Goal: Task Accomplishment & Management: Use online tool/utility

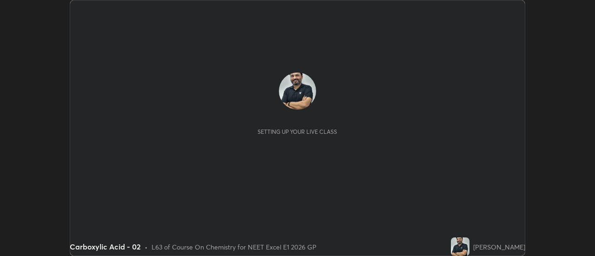
scroll to position [256, 595]
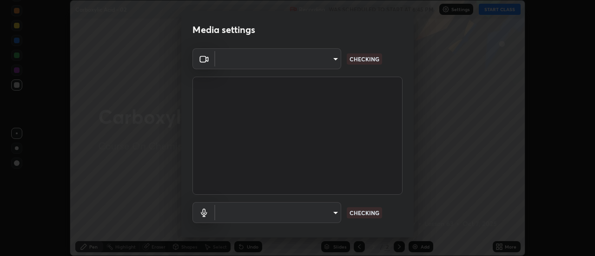
type input "1f31108d829b39389914bdc30e5c2a8b8d5d122ed1bfb40228f539b6595447af"
type input "e0a4eddf964240604f55a3570e3897f746bb17eeba3f21c2d992870615159c69"
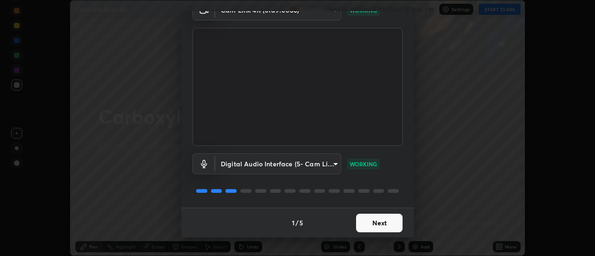
click at [374, 221] on button "Next" at bounding box center [379, 223] width 46 height 19
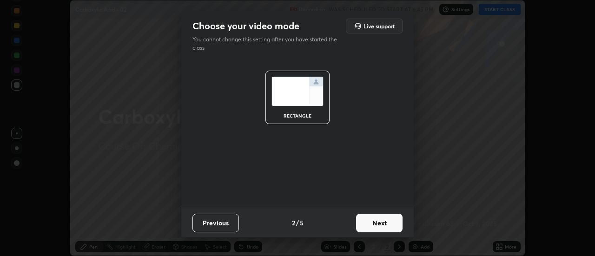
scroll to position [0, 0]
click at [371, 224] on button "Next" at bounding box center [379, 223] width 46 height 19
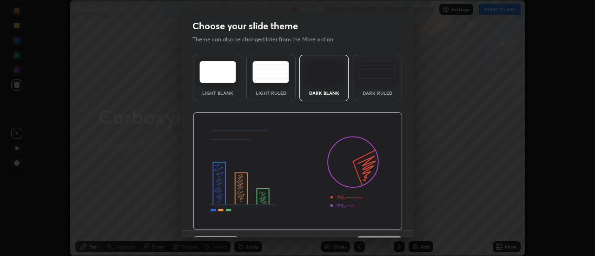
scroll to position [23, 0]
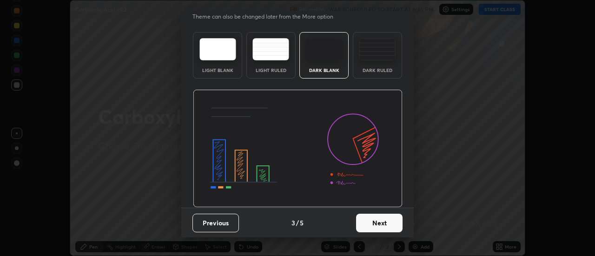
click at [374, 222] on button "Next" at bounding box center [379, 223] width 46 height 19
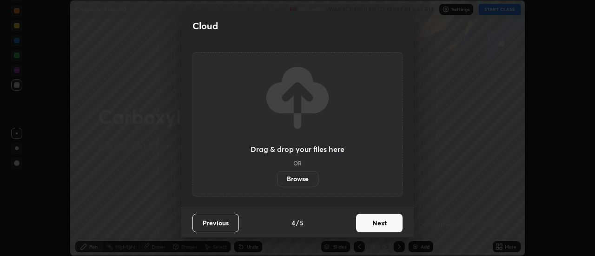
scroll to position [0, 0]
click at [376, 224] on button "Next" at bounding box center [379, 223] width 46 height 19
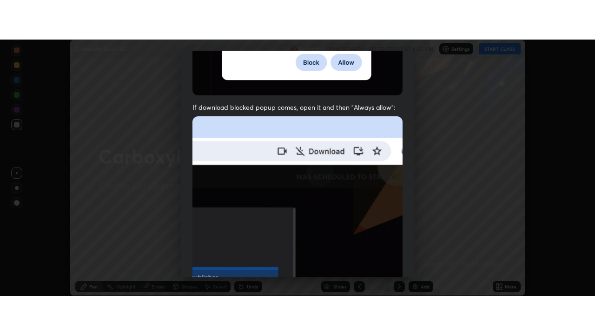
scroll to position [239, 0]
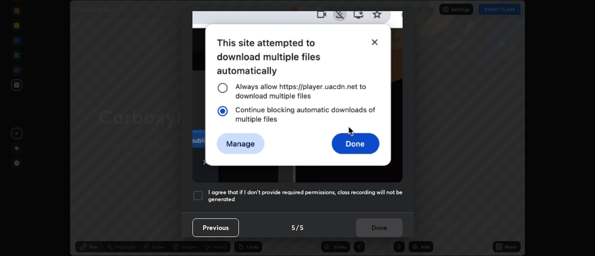
click at [196, 193] on div at bounding box center [197, 195] width 11 height 11
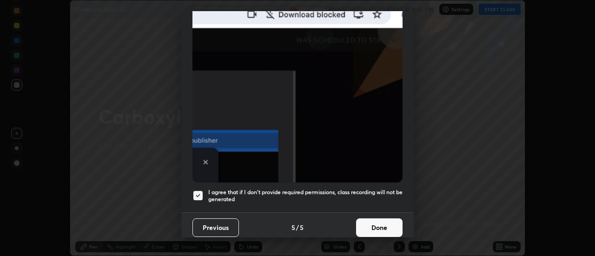
click at [368, 223] on button "Done" at bounding box center [379, 228] width 46 height 19
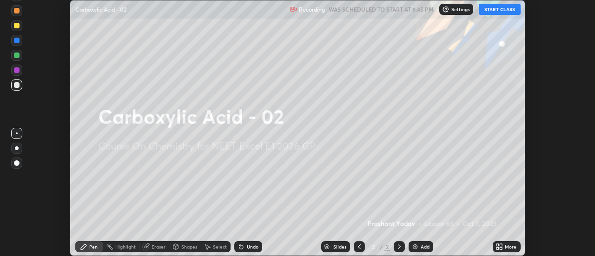
click at [500, 246] on icon at bounding box center [501, 245] width 2 height 2
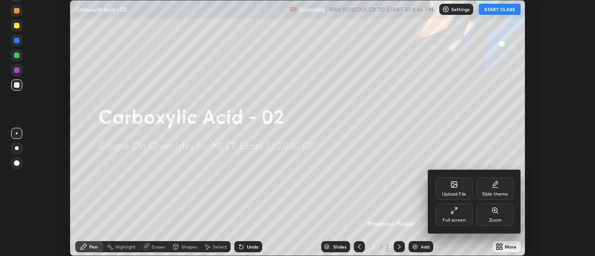
click at [462, 219] on div "Full screen" at bounding box center [454, 220] width 23 height 5
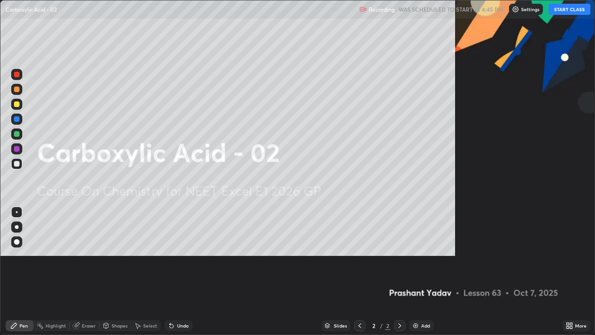
scroll to position [335, 595]
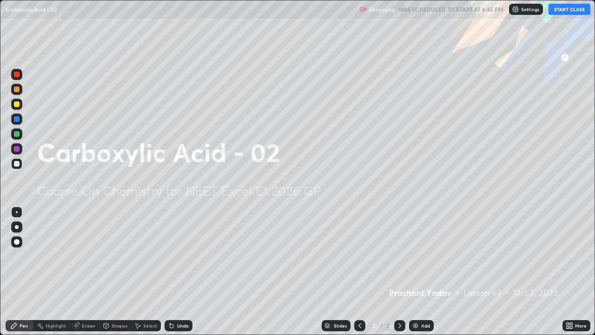
click at [562, 11] on button "START CLASS" at bounding box center [570, 9] width 42 height 11
click at [420, 256] on div "Add" at bounding box center [421, 325] width 25 height 11
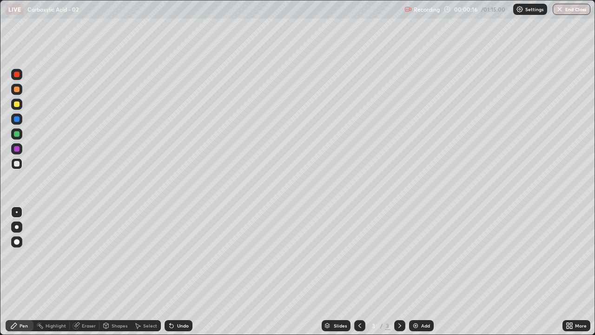
click at [15, 230] on div at bounding box center [16, 226] width 11 height 11
click at [179, 256] on div "Undo" at bounding box center [183, 325] width 12 height 5
click at [186, 256] on div "Undo" at bounding box center [179, 325] width 28 height 11
click at [421, 256] on div "Add" at bounding box center [425, 325] width 9 height 5
click at [17, 105] on div at bounding box center [17, 104] width 6 height 6
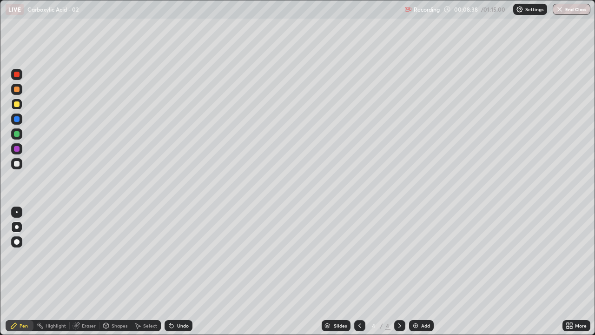
click at [18, 161] on div at bounding box center [17, 164] width 6 height 6
click at [184, 256] on div "Undo" at bounding box center [179, 325] width 28 height 11
click at [190, 256] on div "Undo" at bounding box center [179, 325] width 28 height 11
click at [413, 256] on img at bounding box center [415, 325] width 7 height 7
click at [17, 103] on div at bounding box center [17, 104] width 6 height 6
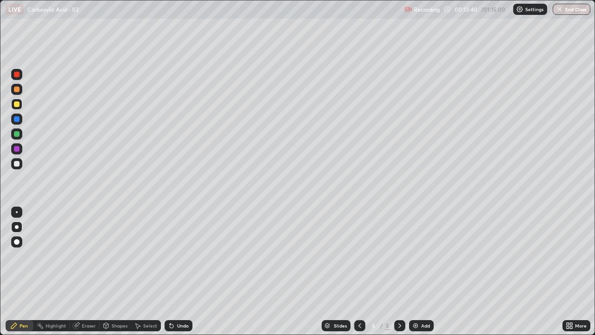
click at [417, 256] on img at bounding box center [415, 325] width 7 height 7
click at [15, 164] on div at bounding box center [17, 164] width 6 height 6
click at [17, 91] on div at bounding box center [17, 89] width 6 height 6
click at [15, 163] on div at bounding box center [17, 164] width 6 height 6
click at [419, 256] on div "Add" at bounding box center [421, 325] width 25 height 11
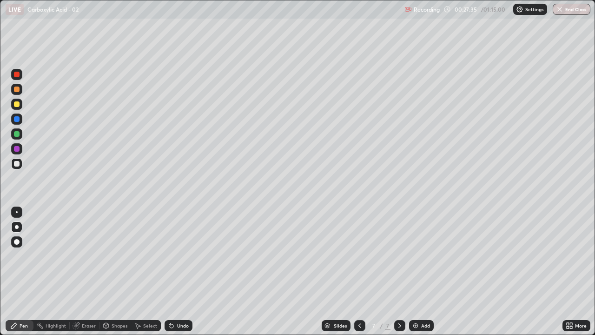
click at [420, 256] on div "Add" at bounding box center [421, 325] width 25 height 11
click at [177, 256] on div "Undo" at bounding box center [183, 325] width 12 height 5
click at [178, 256] on div "Undo" at bounding box center [183, 325] width 12 height 5
click at [179, 256] on div "Undo" at bounding box center [183, 325] width 12 height 5
click at [181, 256] on div "Undo" at bounding box center [183, 325] width 12 height 5
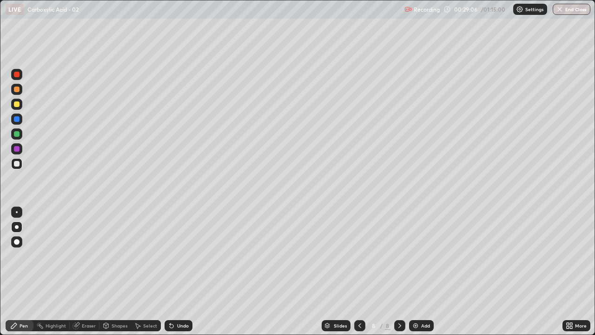
click at [184, 256] on div "Undo" at bounding box center [183, 325] width 12 height 5
click at [186, 256] on div "Undo" at bounding box center [183, 325] width 12 height 5
click at [175, 256] on div "Undo" at bounding box center [179, 325] width 28 height 11
click at [85, 256] on div "Eraser" at bounding box center [89, 325] width 14 height 5
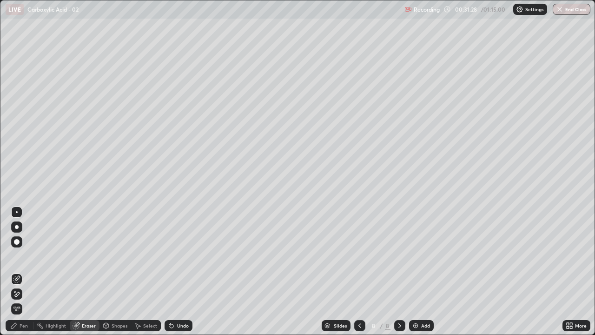
click at [24, 256] on div "Pen" at bounding box center [20, 325] width 28 height 11
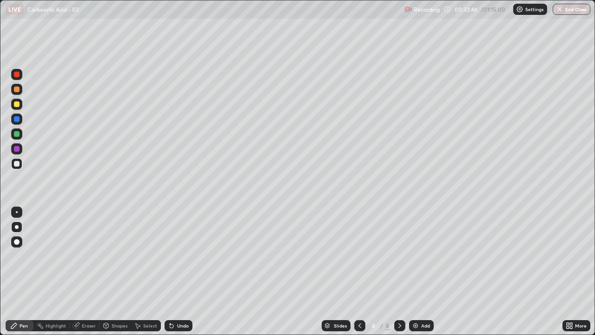
click at [82, 256] on div "Eraser" at bounding box center [89, 325] width 14 height 5
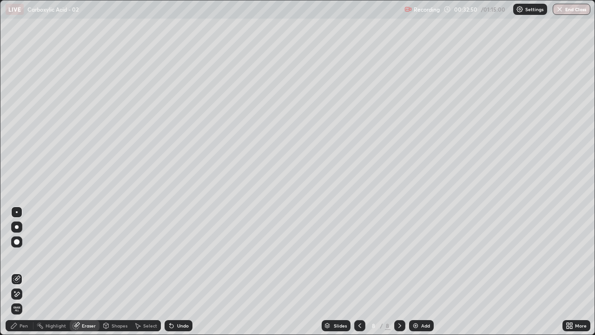
click at [25, 256] on div "Pen" at bounding box center [20, 325] width 28 height 11
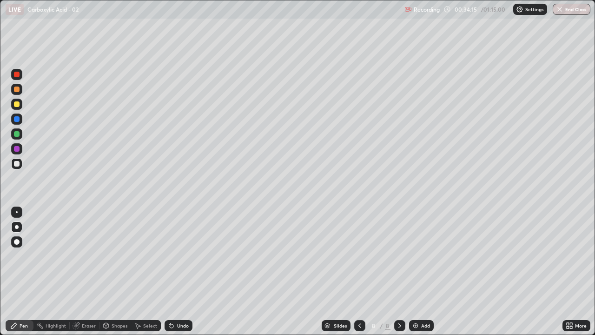
click at [18, 106] on div at bounding box center [17, 104] width 6 height 6
click at [17, 165] on div at bounding box center [17, 164] width 6 height 6
click at [419, 256] on div "Add" at bounding box center [421, 325] width 25 height 11
click at [417, 256] on img at bounding box center [415, 325] width 7 height 7
click at [418, 256] on div "Slides 10 / 10 Add" at bounding box center [377, 325] width 370 height 19
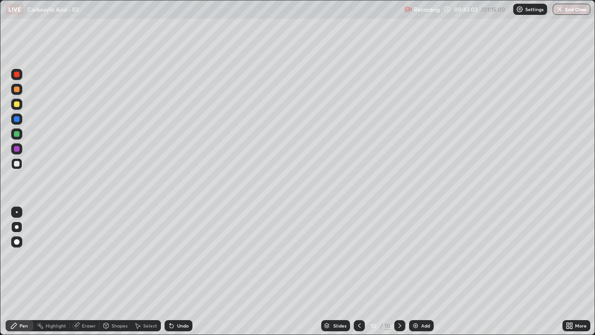
click at [418, 256] on img at bounding box center [415, 325] width 7 height 7
click at [85, 256] on div "Eraser" at bounding box center [89, 325] width 14 height 5
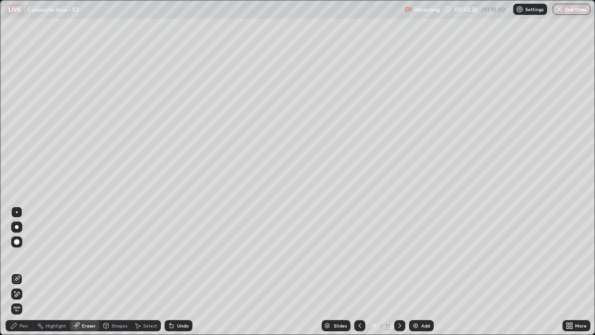
click at [25, 256] on div "Pen" at bounding box center [24, 325] width 8 height 5
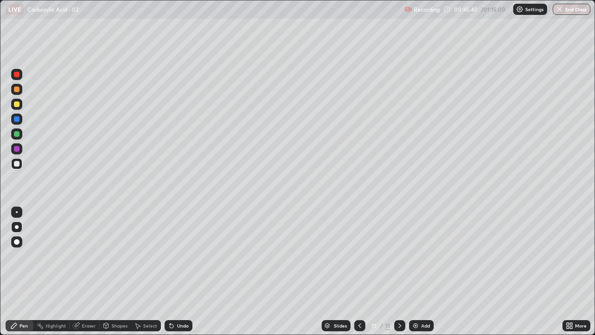
click at [15, 106] on div at bounding box center [17, 104] width 6 height 6
click at [175, 256] on div "Undo" at bounding box center [179, 325] width 28 height 11
click at [179, 256] on div "Undo" at bounding box center [177, 325] width 32 height 19
click at [180, 256] on div "Undo" at bounding box center [177, 325] width 32 height 19
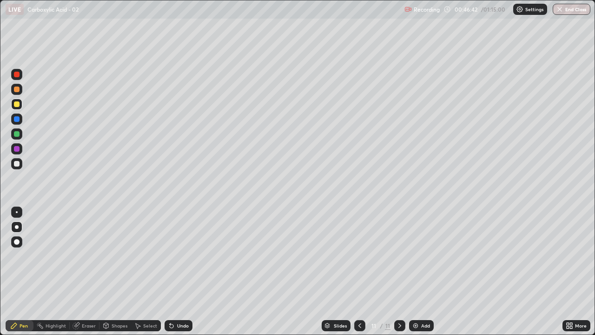
click at [181, 256] on div "Undo" at bounding box center [177, 325] width 32 height 19
click at [181, 256] on div "Undo" at bounding box center [179, 325] width 28 height 11
click at [19, 166] on div at bounding box center [17, 164] width 6 height 6
click at [15, 104] on div at bounding box center [17, 104] width 6 height 6
click at [19, 163] on div at bounding box center [17, 164] width 6 height 6
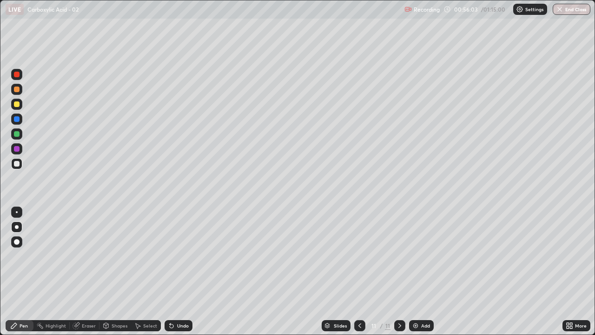
click at [413, 256] on img at bounding box center [415, 325] width 7 height 7
click at [360, 256] on icon at bounding box center [359, 325] width 7 height 7
click at [398, 256] on icon at bounding box center [399, 325] width 7 height 7
click at [17, 105] on div at bounding box center [17, 104] width 6 height 6
click at [17, 164] on div at bounding box center [17, 164] width 6 height 6
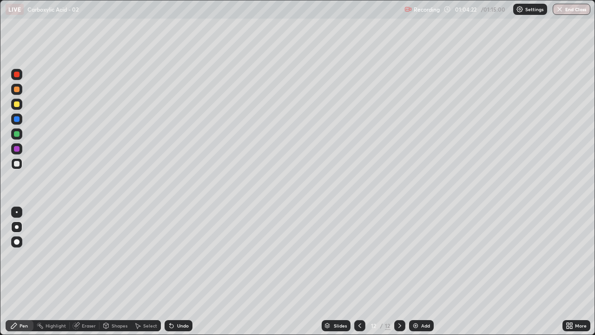
click at [419, 256] on div "Add" at bounding box center [421, 325] width 25 height 11
click at [177, 256] on div "Undo" at bounding box center [179, 325] width 28 height 11
click at [19, 167] on div at bounding box center [16, 163] width 11 height 11
click at [187, 256] on div "Undo" at bounding box center [177, 325] width 32 height 19
click at [185, 256] on div "Undo" at bounding box center [177, 325] width 32 height 19
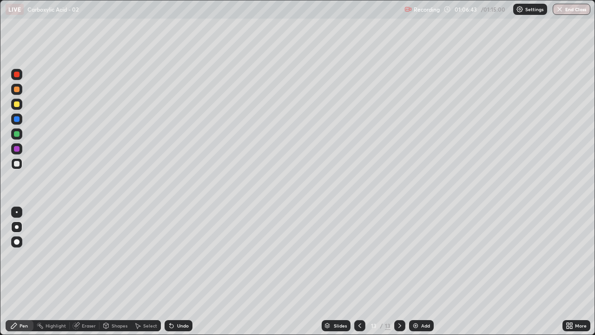
click at [185, 256] on div "Undo" at bounding box center [179, 325] width 28 height 11
click at [181, 256] on div "Undo" at bounding box center [183, 325] width 12 height 5
click at [495, 256] on div "Slides 13 / 13 Add" at bounding box center [377, 325] width 370 height 19
click at [573, 10] on button "End Class" at bounding box center [572, 9] width 37 height 11
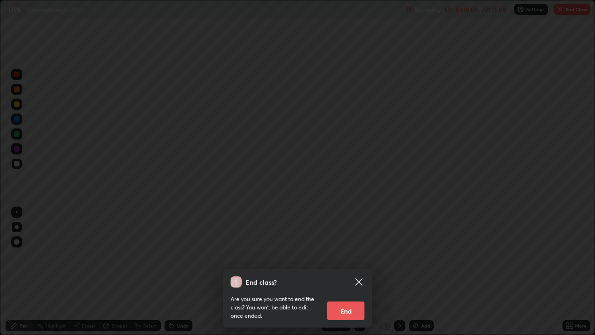
click at [355, 256] on button "End" at bounding box center [345, 310] width 37 height 19
